Goal: Information Seeking & Learning: Learn about a topic

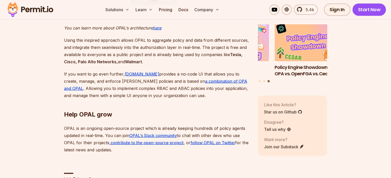
scroll to position [1258, 0]
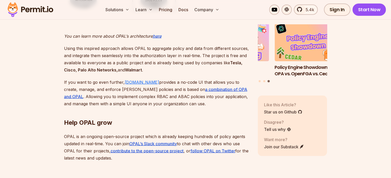
click at [131, 83] on u "Permit.io" at bounding box center [142, 82] width 34 height 5
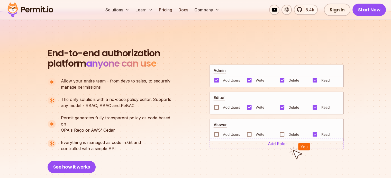
scroll to position [359, 0]
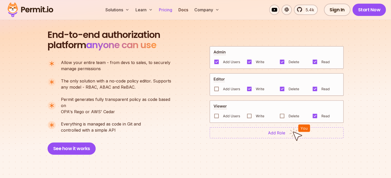
click at [174, 9] on link "Pricing" at bounding box center [165, 10] width 17 height 10
